Goal: Navigation & Orientation: Find specific page/section

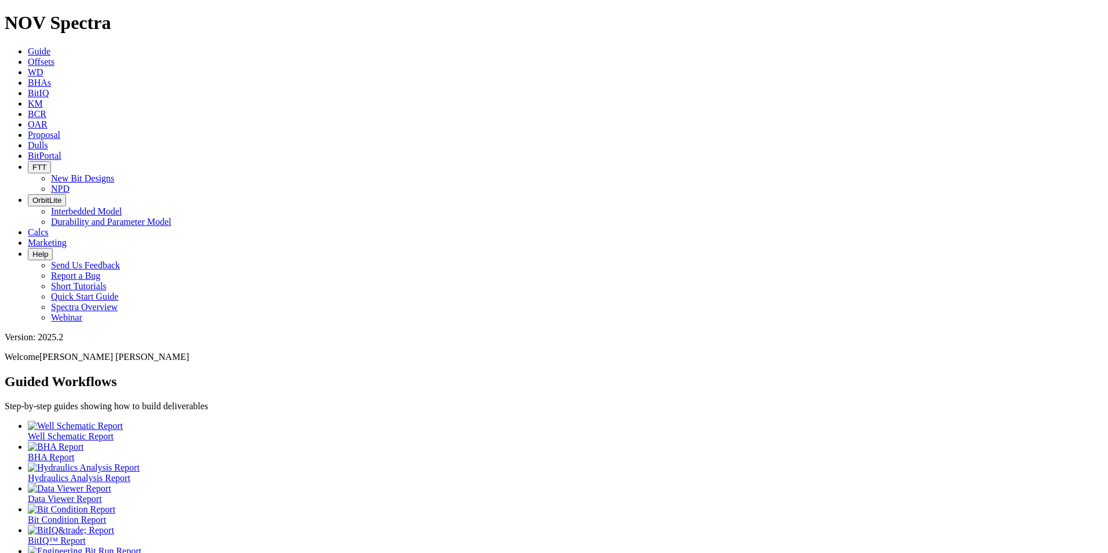
click at [48, 140] on link "Dulls" at bounding box center [38, 145] width 20 height 10
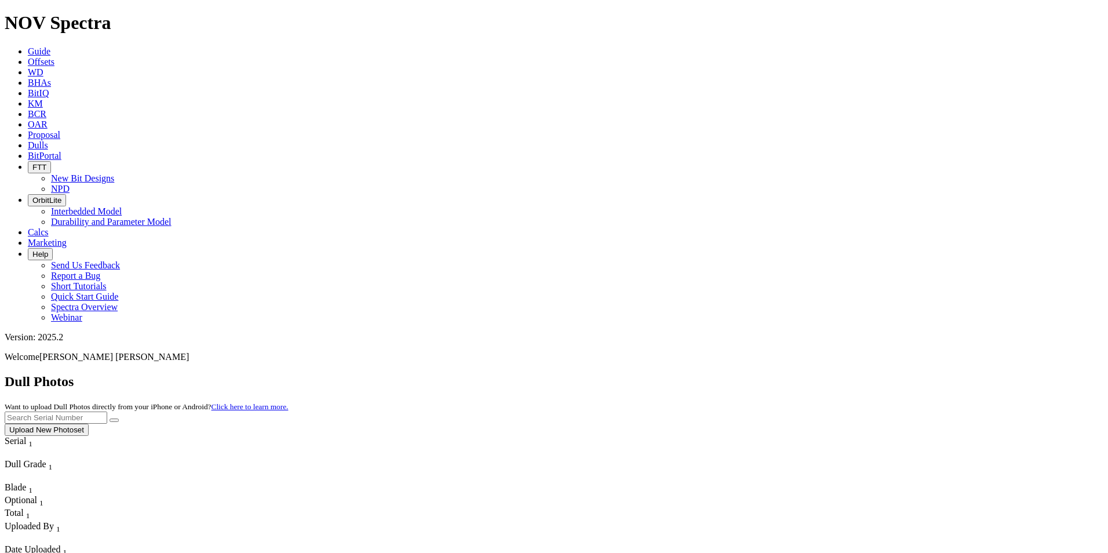
click at [89, 424] on button "Upload New Photoset" at bounding box center [47, 430] width 84 height 12
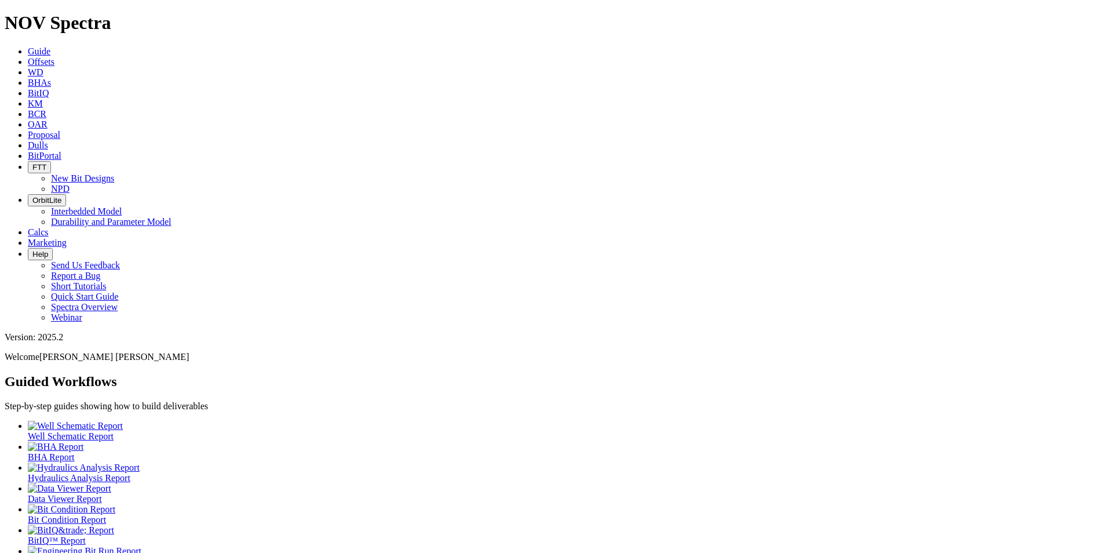
click at [28, 227] on icon at bounding box center [28, 232] width 0 height 10
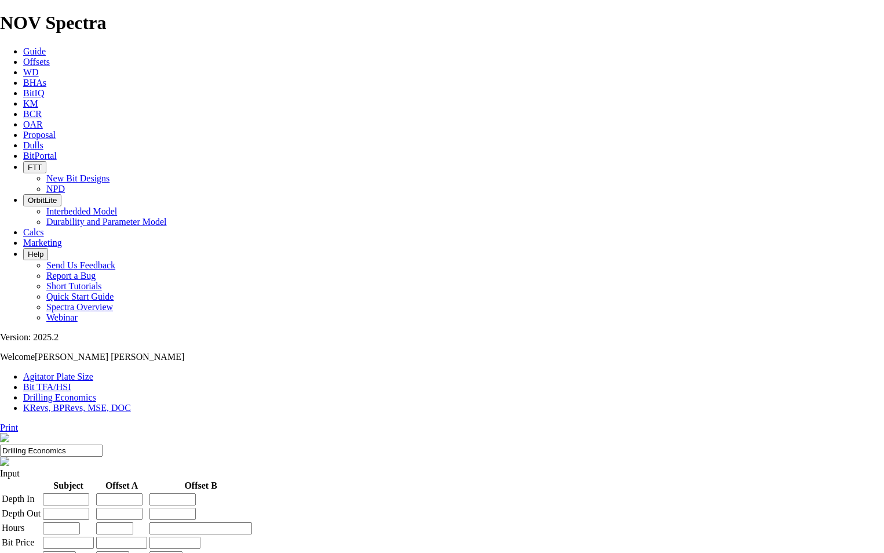
click at [39, 67] on link "WD" at bounding box center [31, 72] width 16 height 10
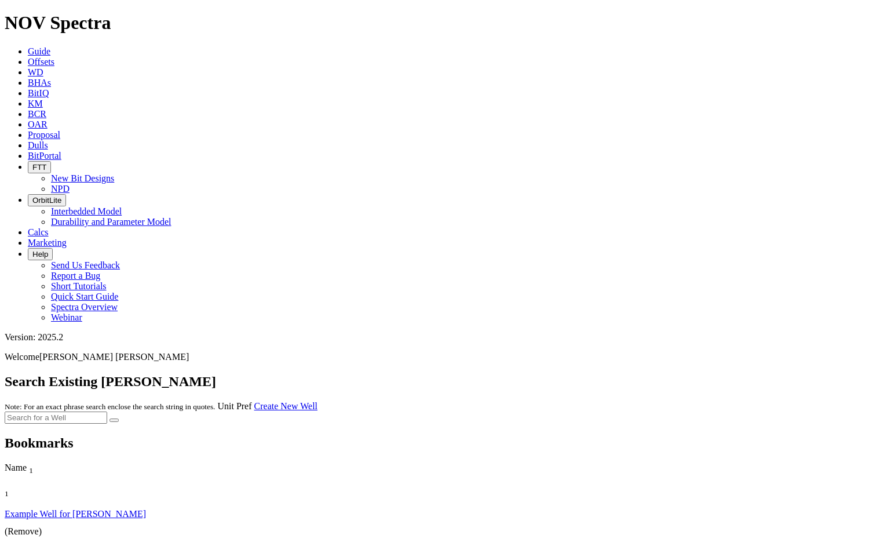
click at [28, 78] on icon at bounding box center [28, 83] width 0 height 10
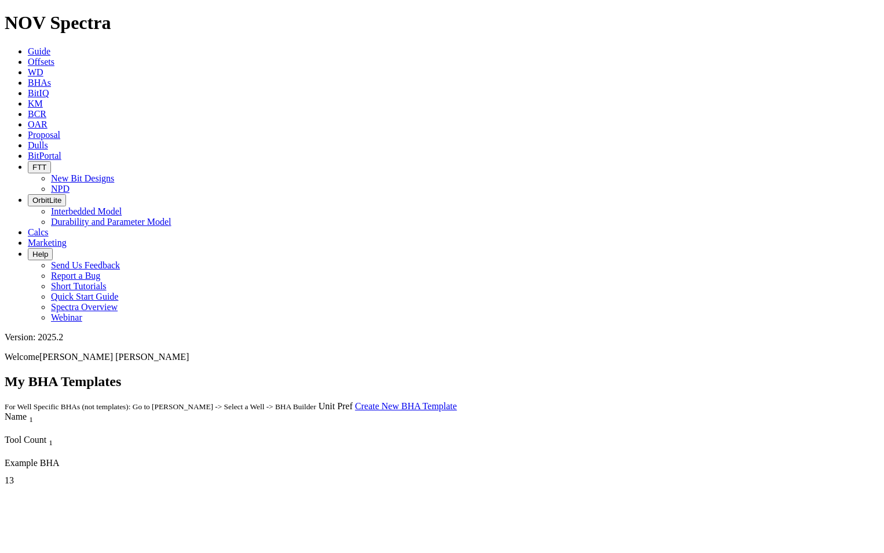
click at [49, 227] on link "Calcs" at bounding box center [38, 232] width 21 height 10
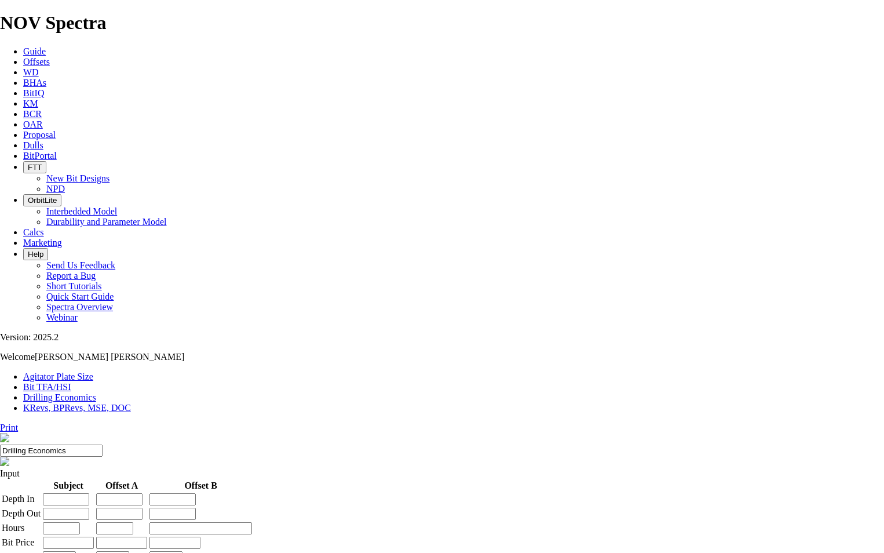
click at [71, 382] on link "Bit TFA/HSI" at bounding box center [47, 387] width 48 height 10
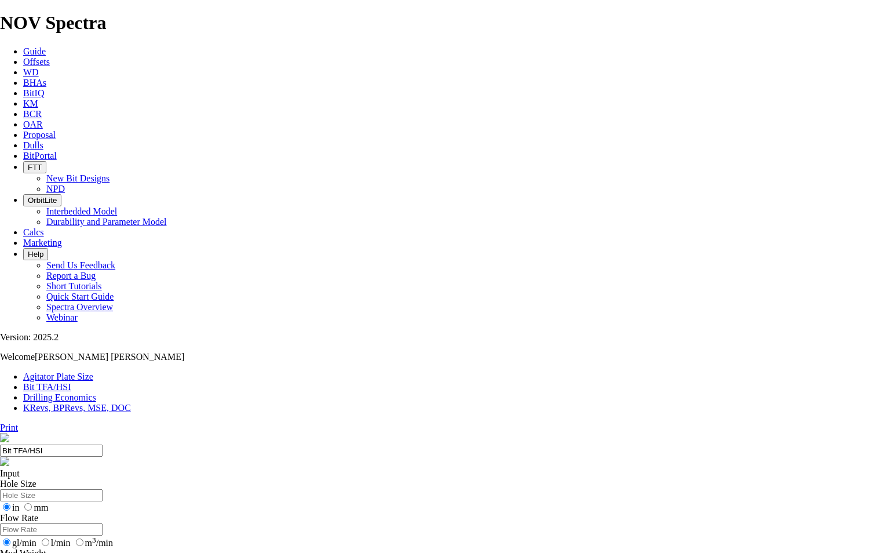
click at [91, 372] on link "Agitator Plate Size" at bounding box center [58, 377] width 70 height 10
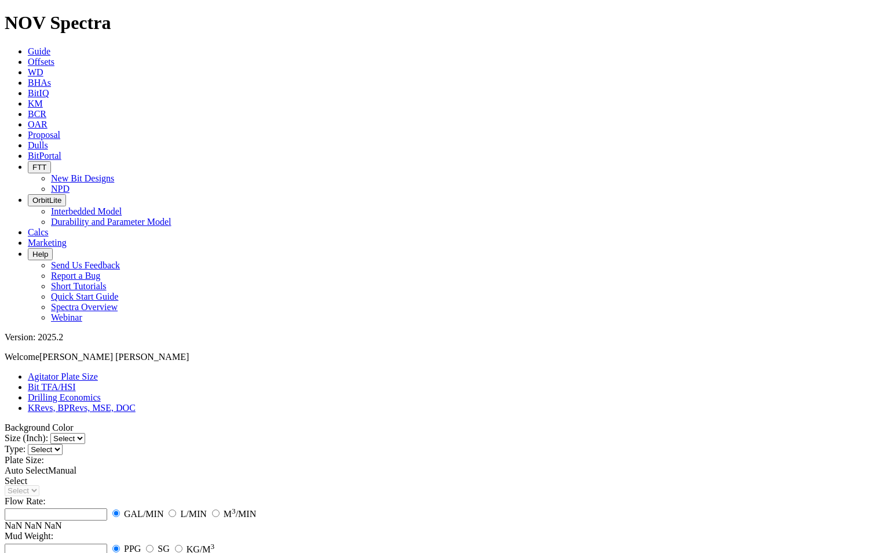
click at [101, 392] on link "Drilling Economics" at bounding box center [64, 397] width 73 height 10
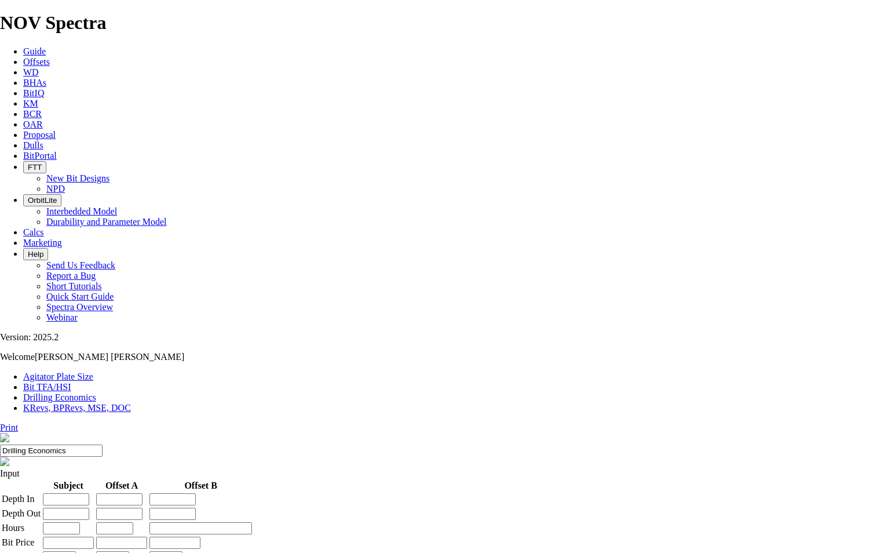
click at [131, 403] on link "KRevs, BPRevs, MSE, DOC" at bounding box center [77, 408] width 108 height 10
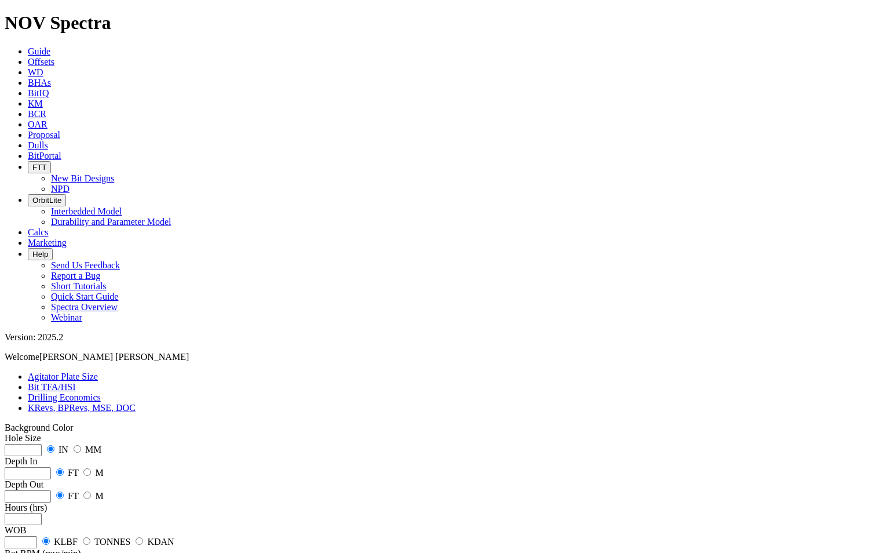
click at [101, 392] on link "Drilling Economics" at bounding box center [64, 397] width 73 height 10
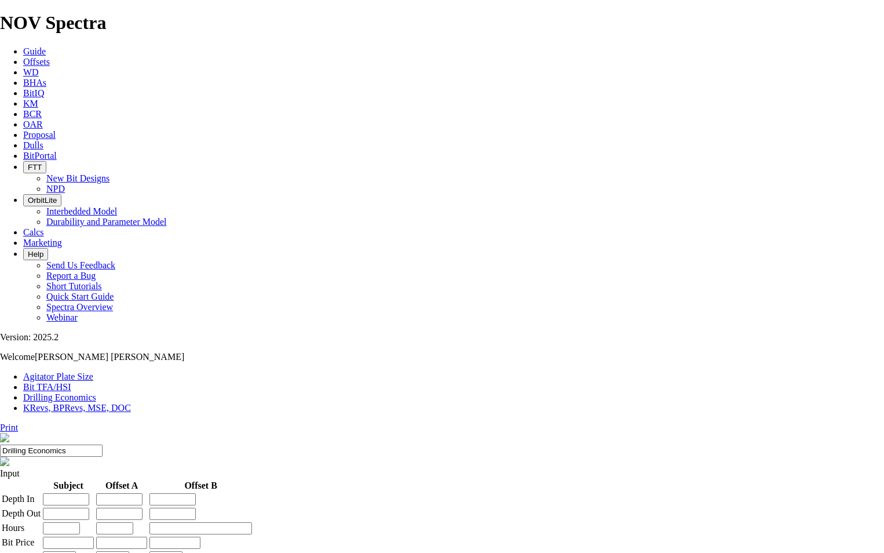
click at [71, 382] on link "Bit TFA/HSI" at bounding box center [47, 387] width 48 height 10
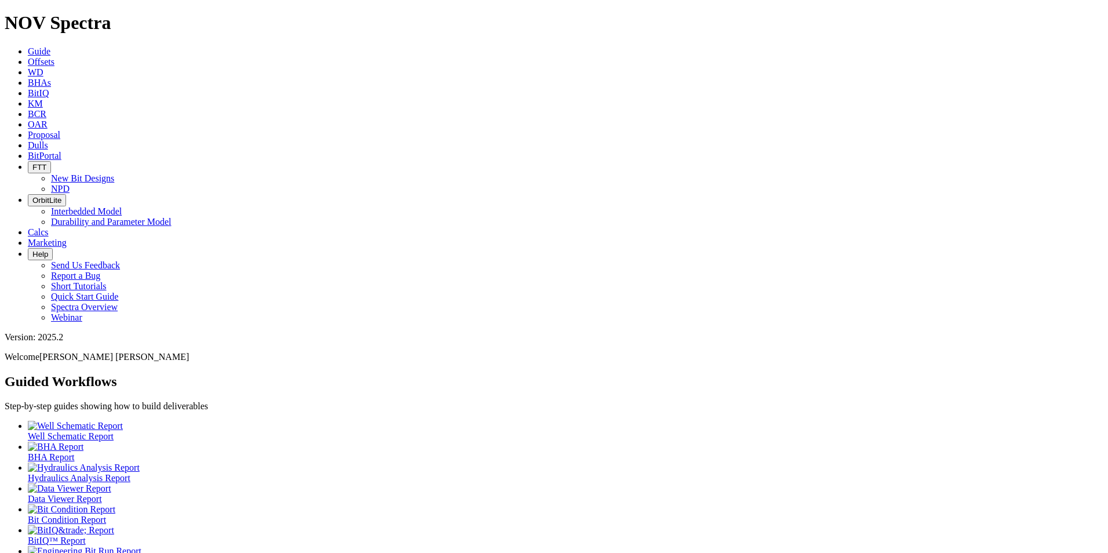
click at [49, 227] on span "Calcs" at bounding box center [38, 232] width 21 height 10
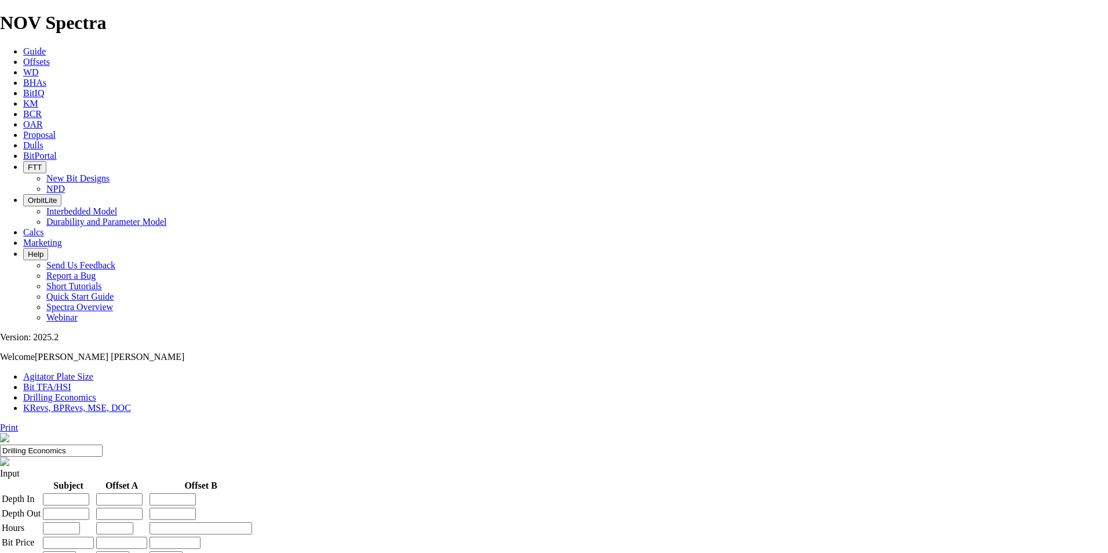
click at [131, 403] on link "KRevs, BPRevs, MSE, DOC" at bounding box center [77, 408] width 108 height 10
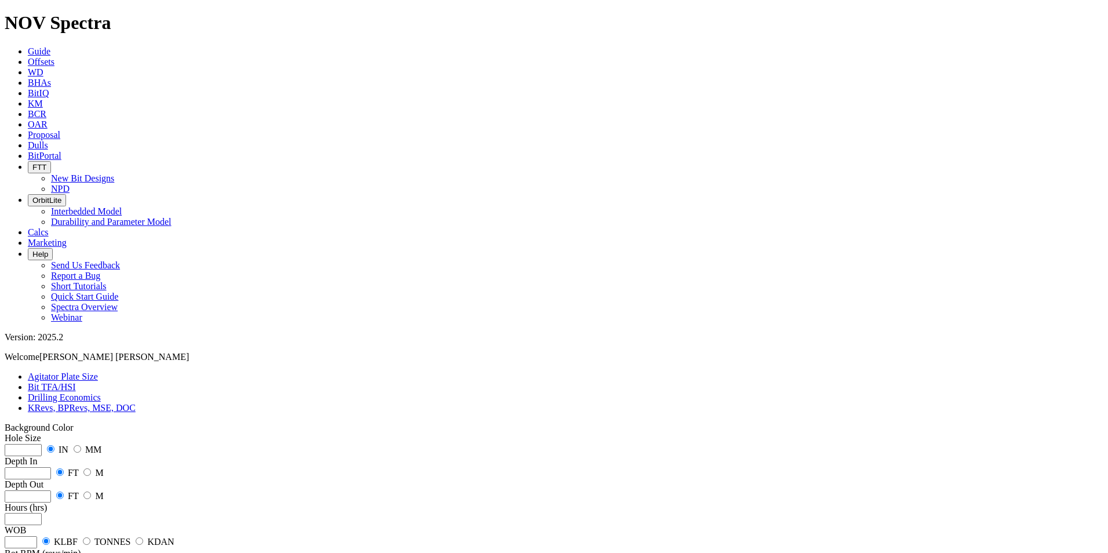
click at [101, 392] on link "Drilling Economics" at bounding box center [64, 397] width 73 height 10
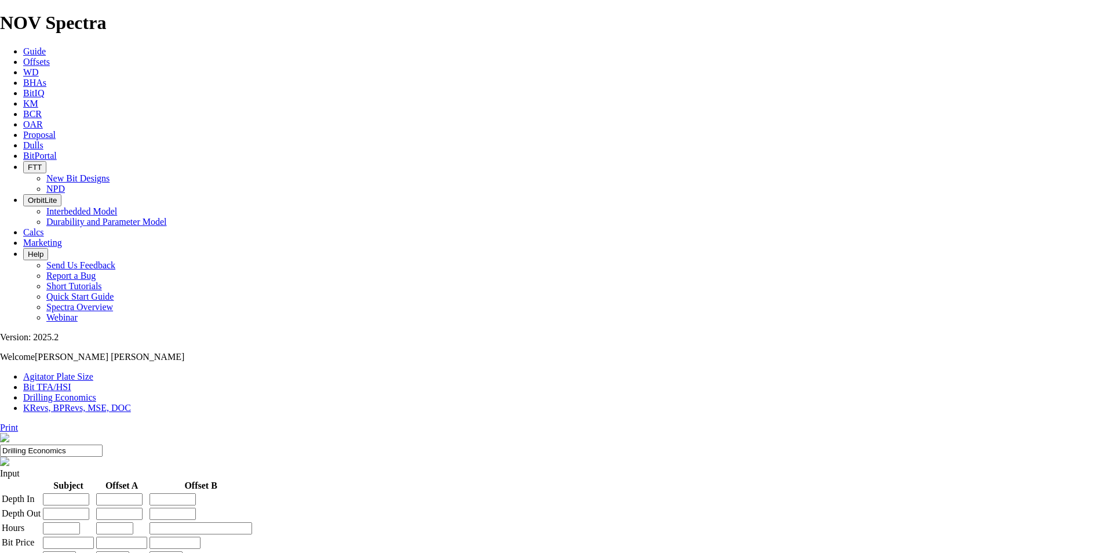
click at [71, 382] on link "Bit TFA/HSI" at bounding box center [47, 387] width 48 height 10
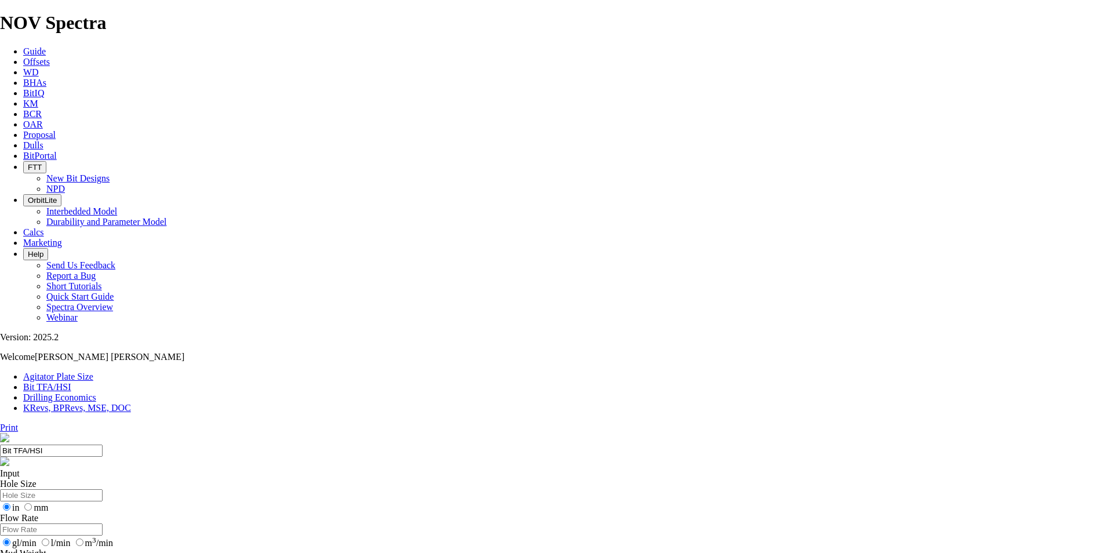
click at [71, 372] on link "Agitator Plate Size" at bounding box center [58, 377] width 70 height 10
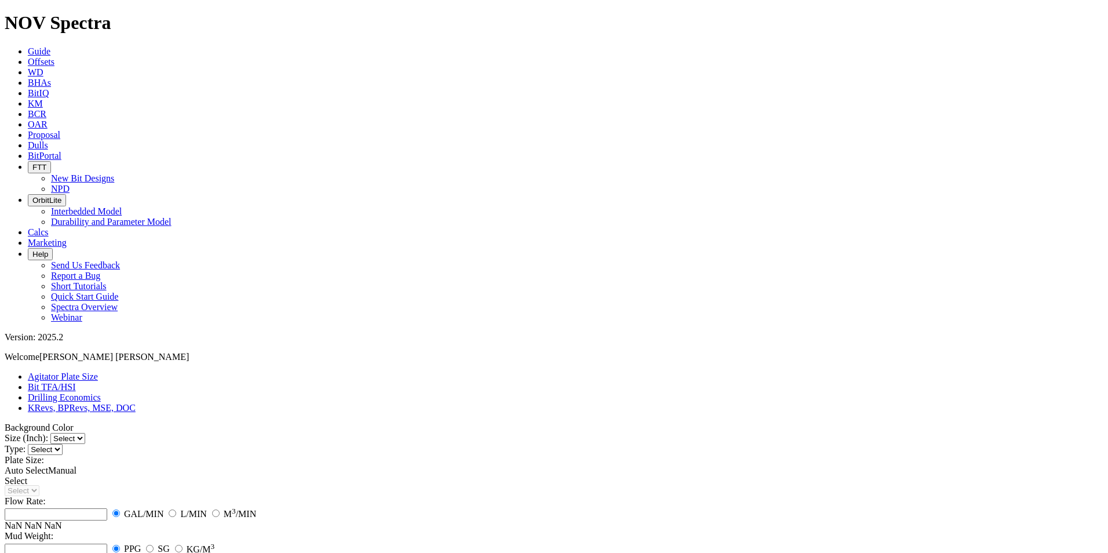
click at [101, 392] on link "Drilling Economics" at bounding box center [64, 397] width 73 height 10
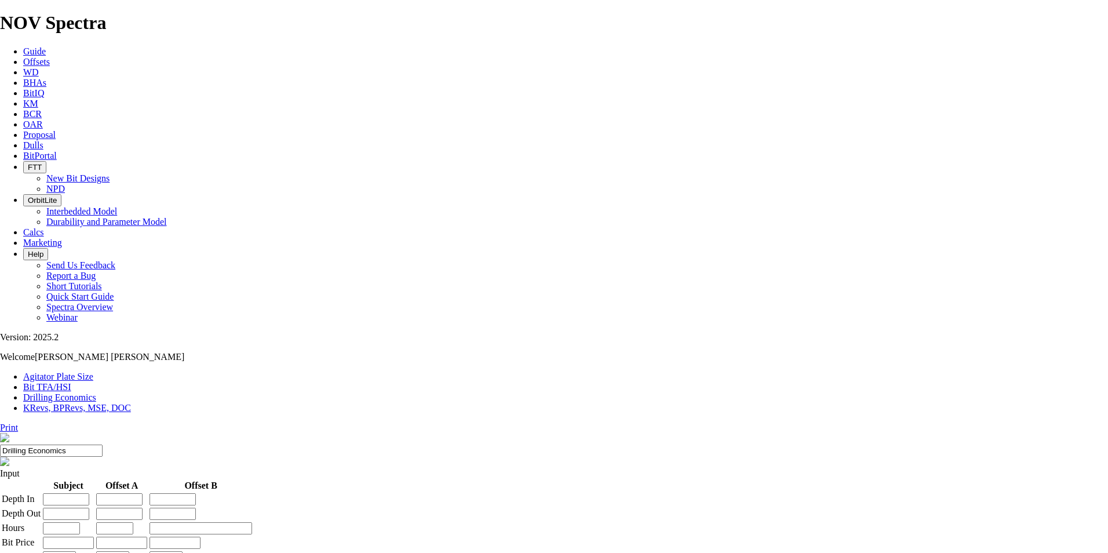
click at [71, 382] on link "Bit TFA/HSI" at bounding box center [47, 387] width 48 height 10
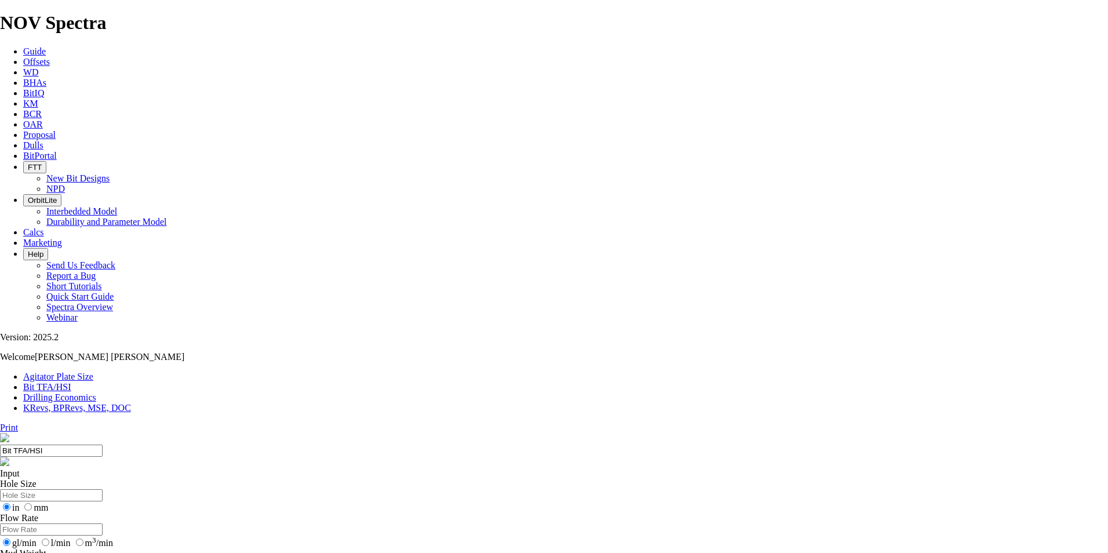
click at [23, 238] on span at bounding box center [23, 243] width 0 height 10
click at [23, 151] on icon at bounding box center [23, 156] width 0 height 10
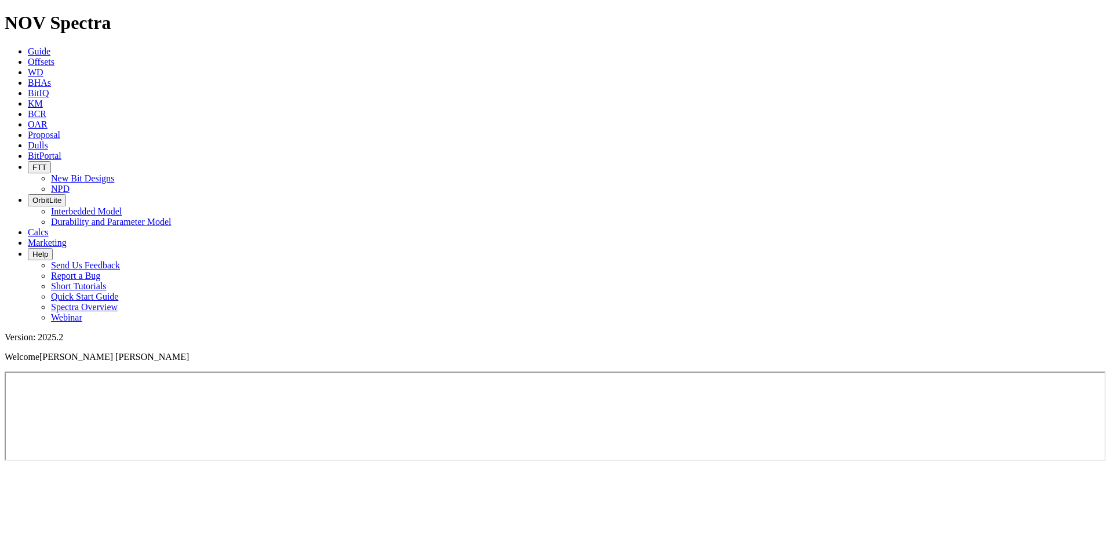
click at [28, 119] on icon at bounding box center [28, 124] width 0 height 10
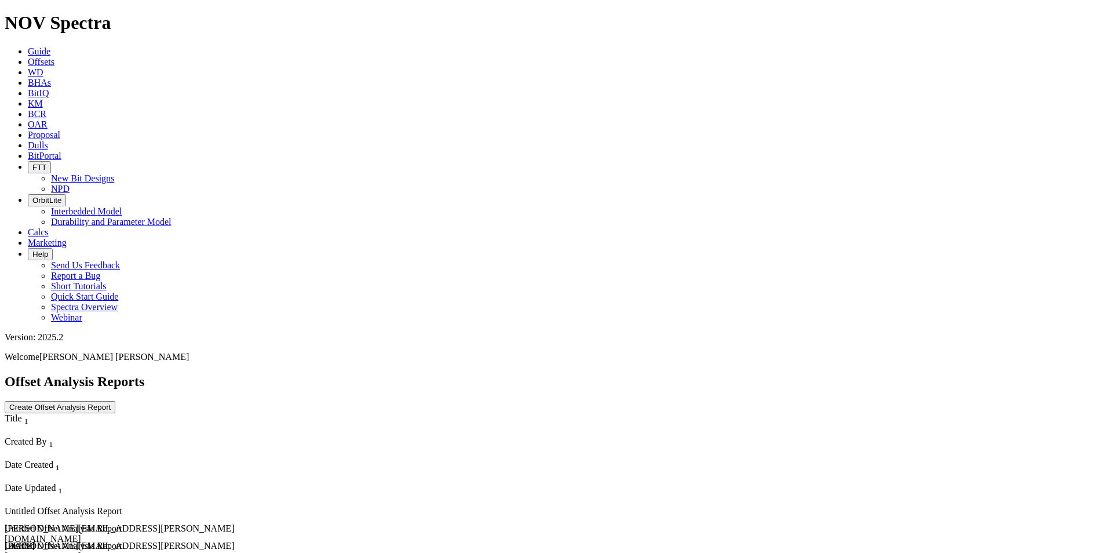
click at [28, 109] on icon at bounding box center [28, 114] width 0 height 10
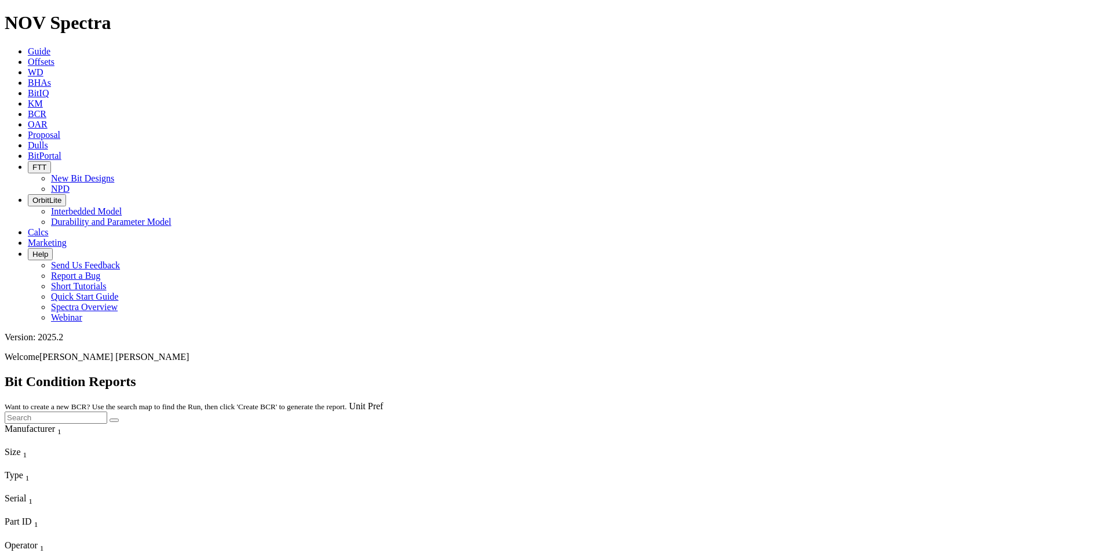
click at [28, 99] on icon at bounding box center [28, 104] width 0 height 10
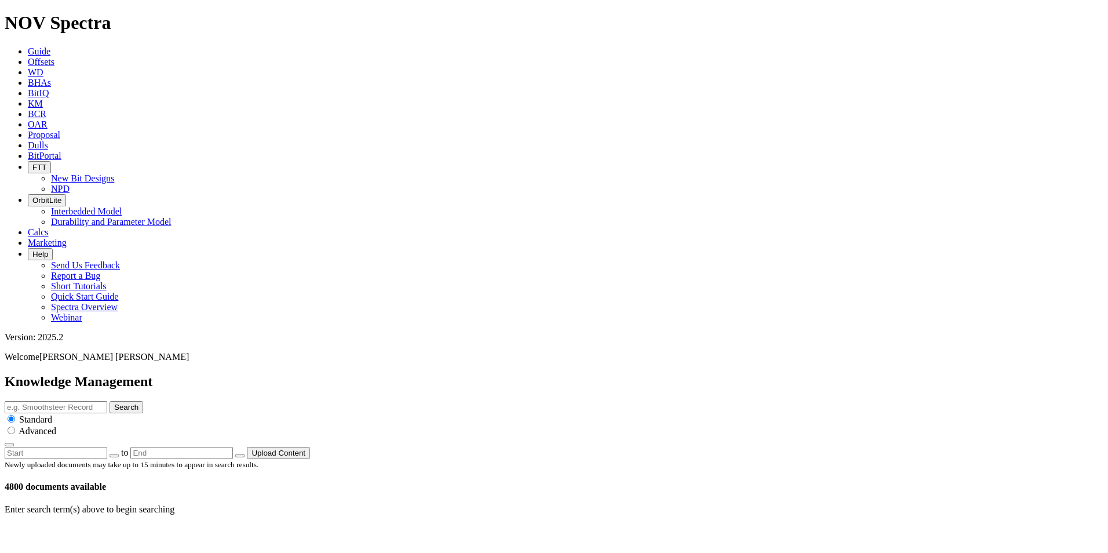
click at [51, 78] on span "BHAs" at bounding box center [39, 83] width 23 height 10
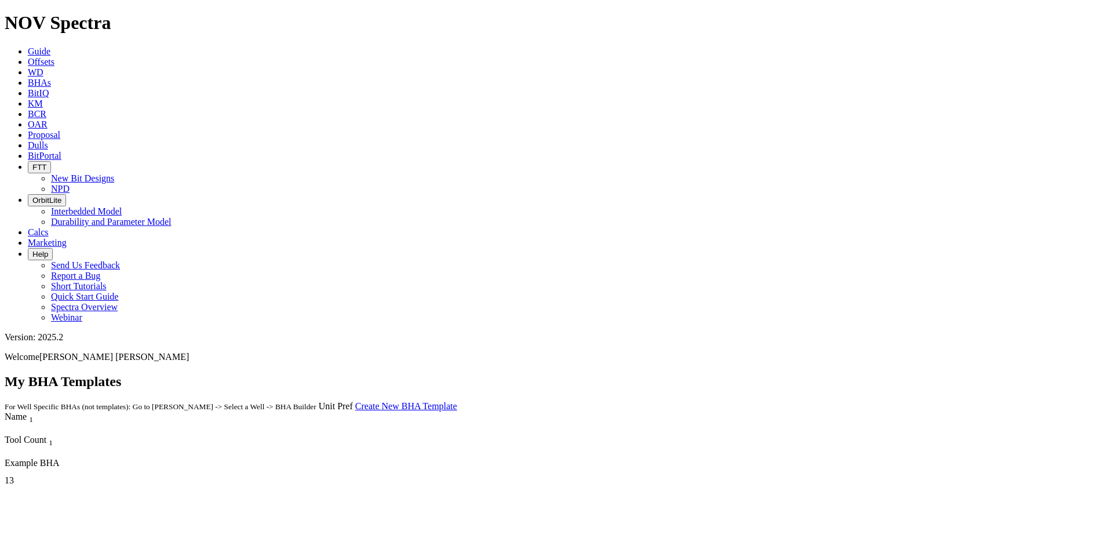
click at [50, 46] on link "Guide" at bounding box center [39, 51] width 23 height 10
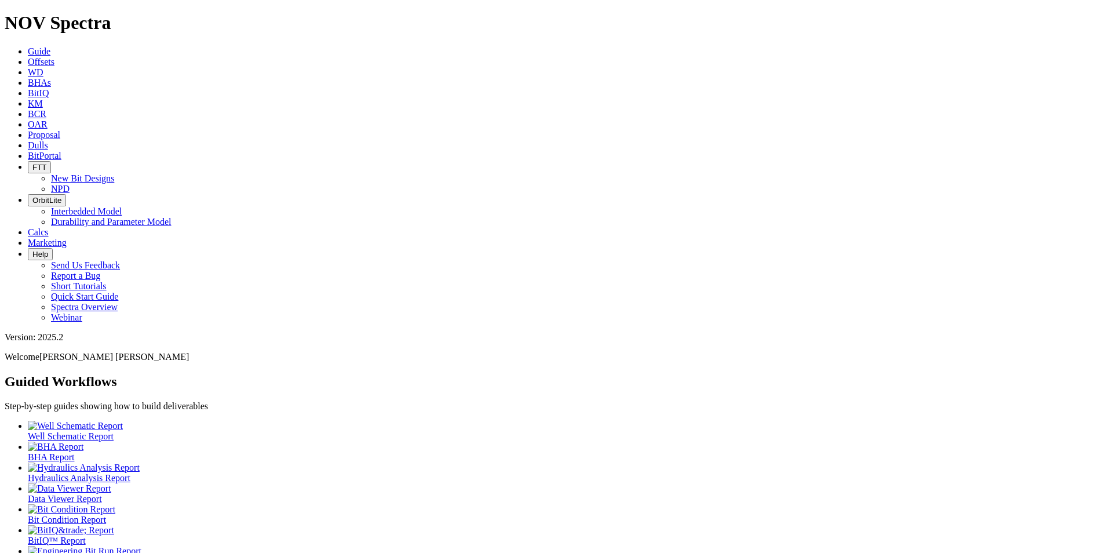
scroll to position [6, 0]
